Goal: Information Seeking & Learning: Learn about a topic

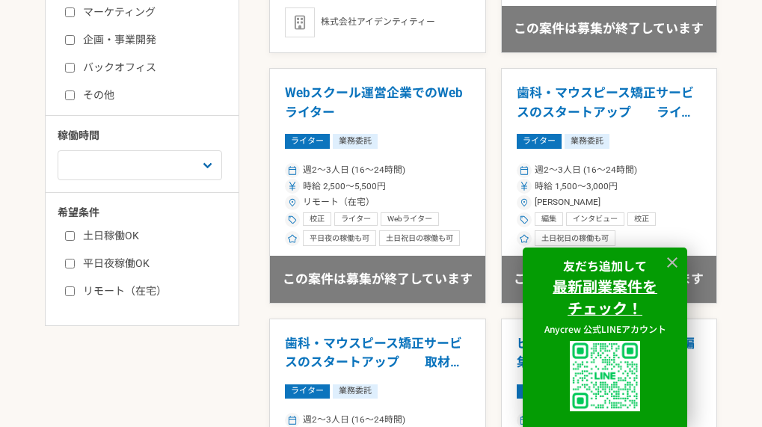
scroll to position [598, 0]
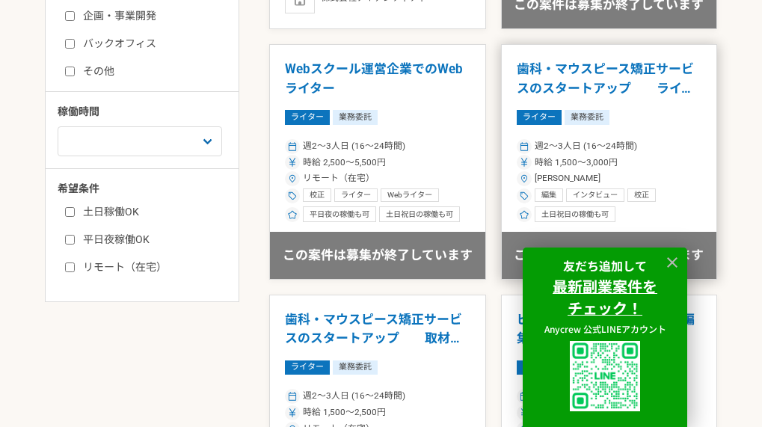
click at [588, 88] on h1 "歯科・マウスピース矯正サービスのスタートアップ　　ライターディレクション" at bounding box center [609, 79] width 185 height 38
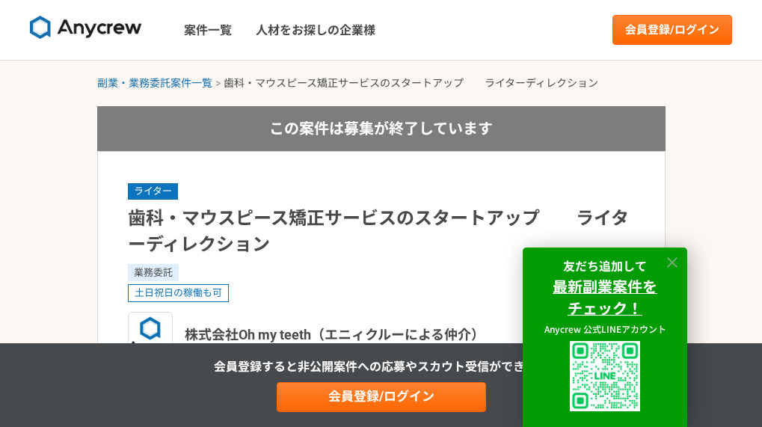
click at [672, 255] on icon at bounding box center [672, 262] width 17 height 17
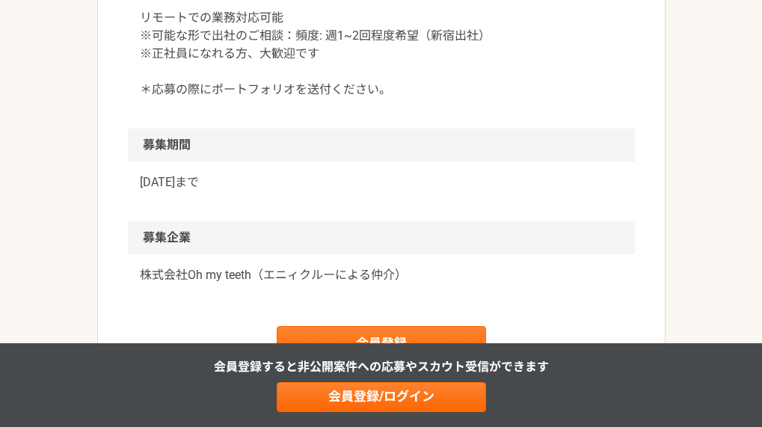
scroll to position [1496, 0]
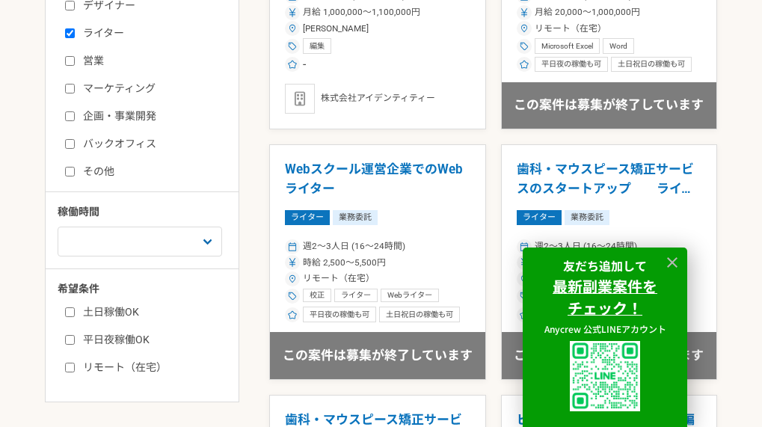
scroll to position [524, 0]
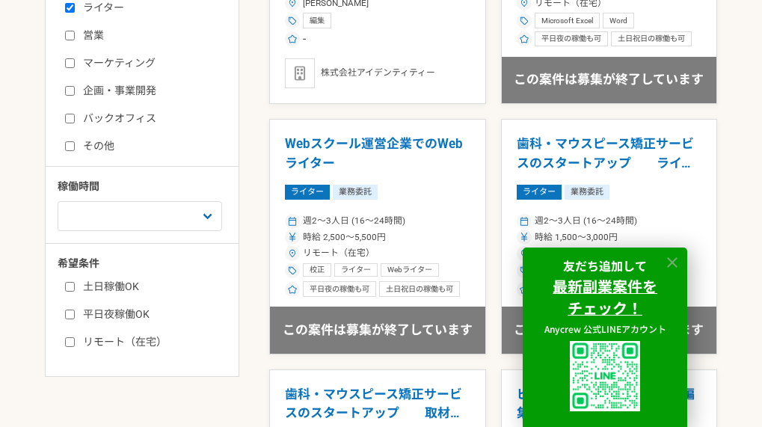
click at [671, 264] on icon at bounding box center [672, 262] width 10 height 10
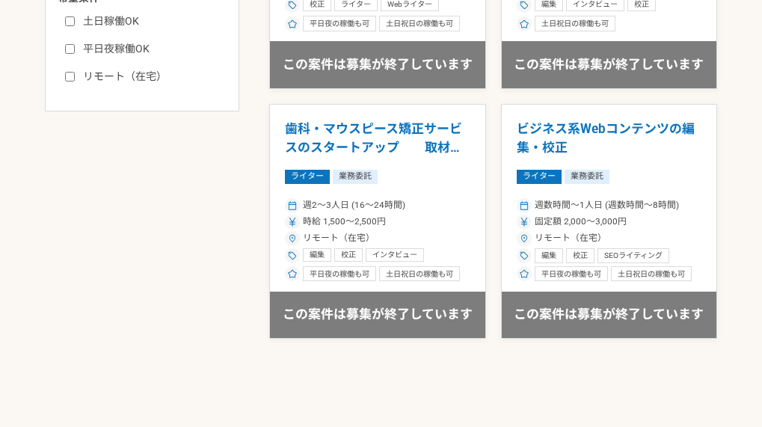
scroll to position [823, 0]
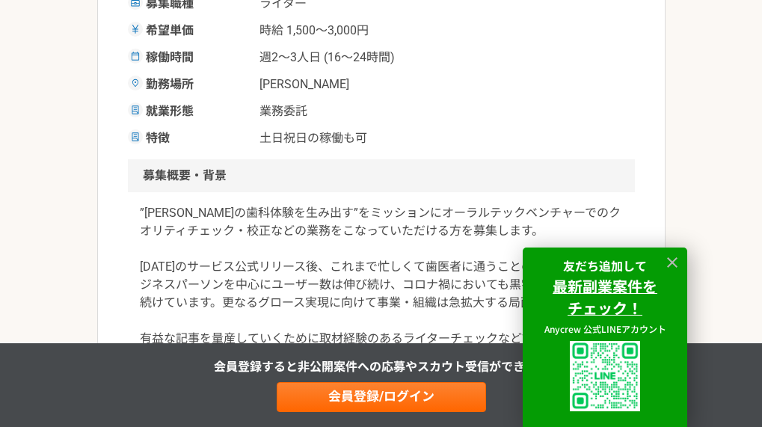
scroll to position [449, 0]
